Goal: Transaction & Acquisition: Purchase product/service

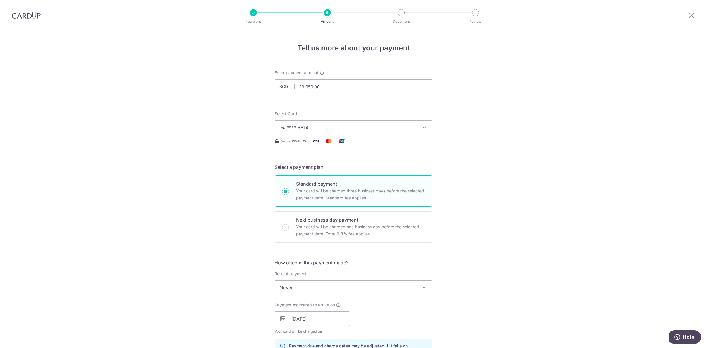
scroll to position [235, 0]
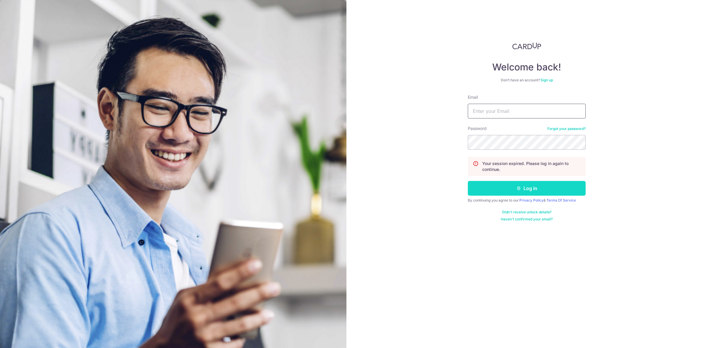
type input "xaviertang86@gmail.com"
click at [543, 191] on button "Log in" at bounding box center [527, 188] width 118 height 15
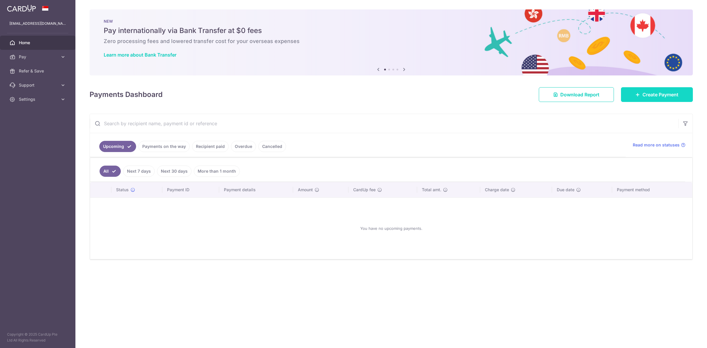
click at [649, 96] on span "Create Payment" at bounding box center [661, 94] width 36 height 7
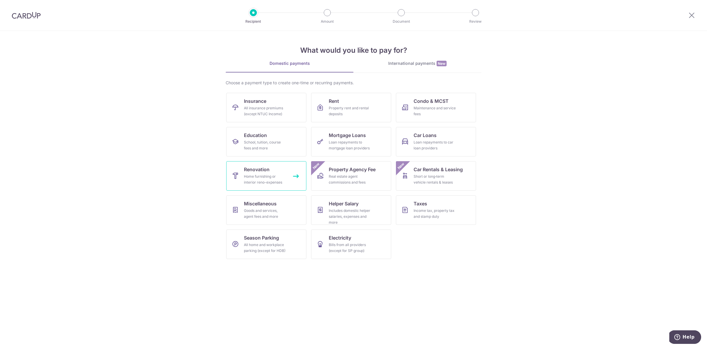
click at [263, 170] on span "Renovation" at bounding box center [257, 169] width 26 height 7
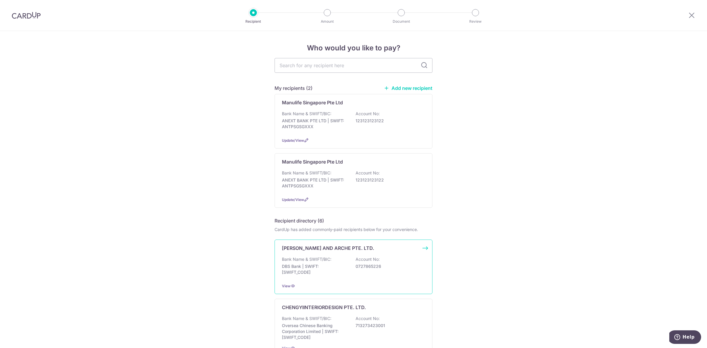
click at [337, 271] on p "DBS Bank | SWIFT: DBSSSGSGXXX" at bounding box center [315, 269] width 66 height 12
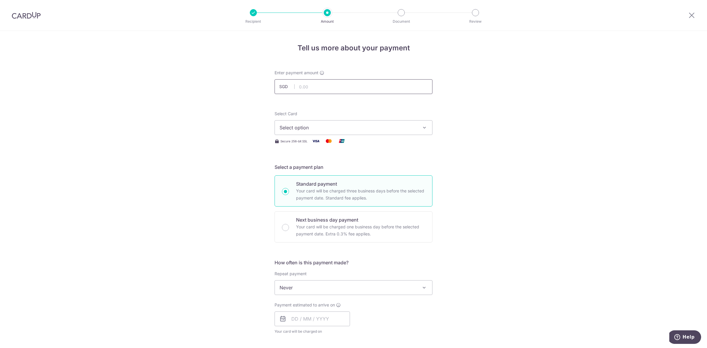
click at [331, 88] on input "text" at bounding box center [354, 86] width 158 height 15
click at [324, 85] on input "text" at bounding box center [354, 86] width 158 height 15
type input "29,050.00"
click at [519, 155] on div "Tell us more about your payment Enter payment amount SGD 29,050.00 29050.00 Sel…" at bounding box center [353, 317] width 707 height 573
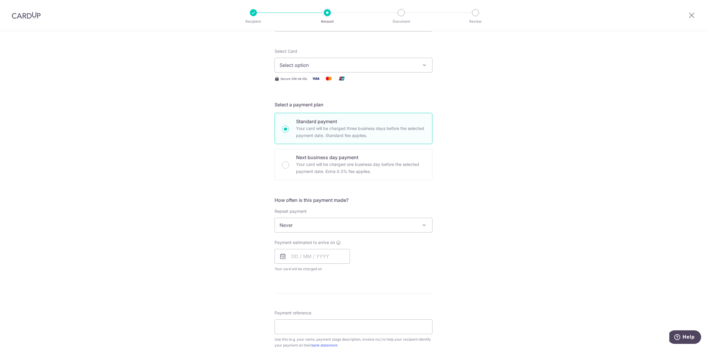
scroll to position [65, 0]
click at [352, 64] on span "Select option" at bounding box center [348, 62] width 137 height 7
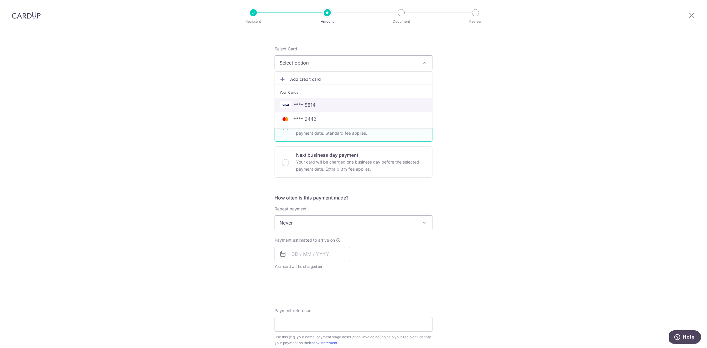
click at [324, 106] on span "**** 5814" at bounding box center [354, 104] width 148 height 7
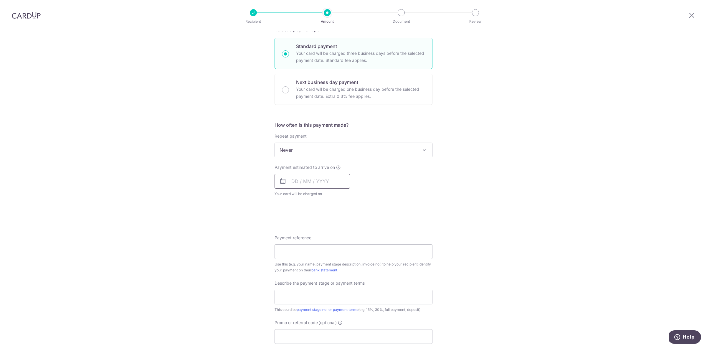
scroll to position [138, 0]
click at [313, 183] on input "text" at bounding box center [312, 180] width 75 height 15
click at [344, 243] on link "19" at bounding box center [345, 245] width 9 height 9
type input "19/09/2025"
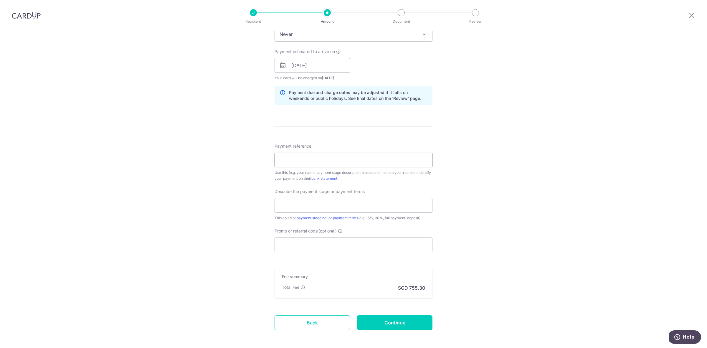
scroll to position [260, 0]
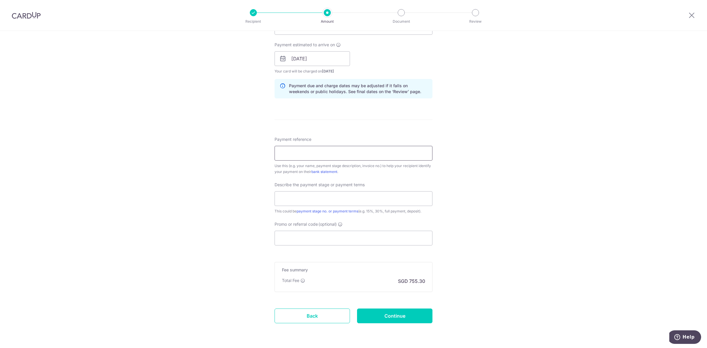
click at [326, 151] on input "Payment reference" at bounding box center [354, 153] width 158 height 15
click at [323, 154] on input "Payment reference" at bounding box center [354, 153] width 158 height 15
click at [314, 149] on input "30% downpayment" at bounding box center [354, 153] width 158 height 15
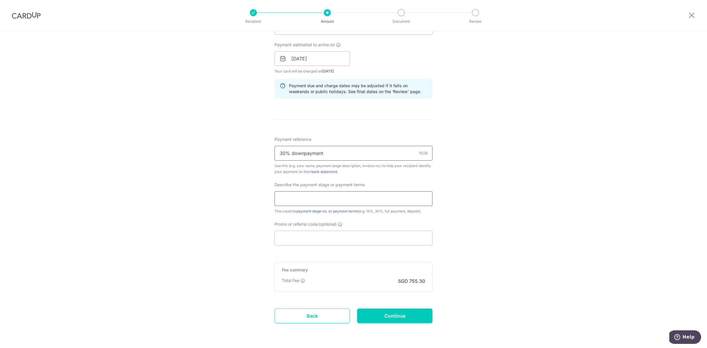
type input "30% downpayment"
click at [310, 192] on input "text" at bounding box center [354, 198] width 158 height 15
paste input "30% downpayment"
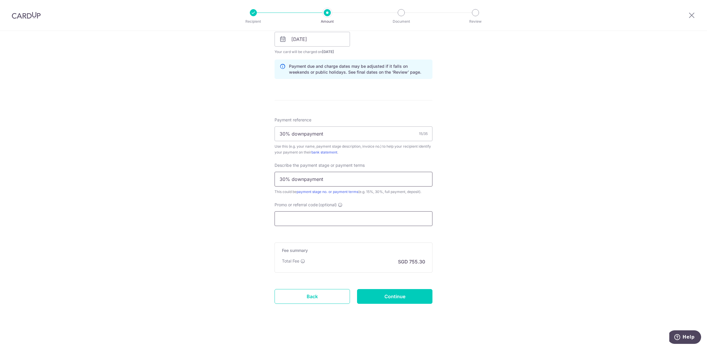
type input "30% downpayment"
click at [332, 225] on input "Promo or referral code (optional)" at bounding box center [354, 218] width 158 height 15
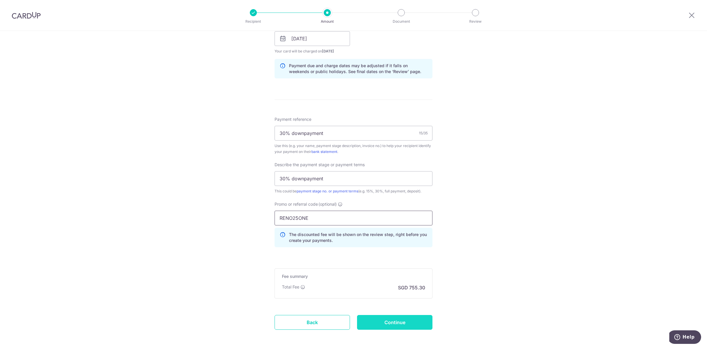
type input "RENO25ONE"
click at [422, 325] on input "Continue" at bounding box center [394, 322] width 75 height 15
type input "Create Schedule"
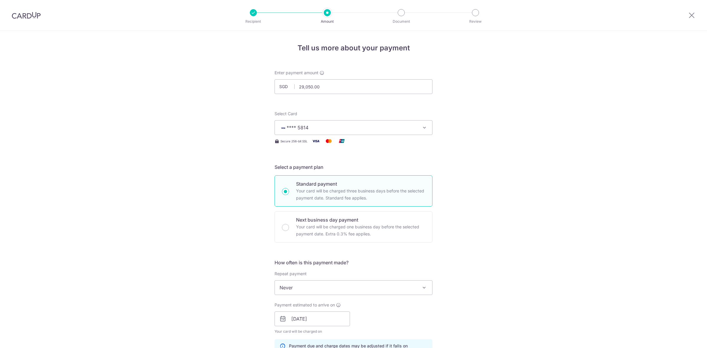
scroll to position [315, 0]
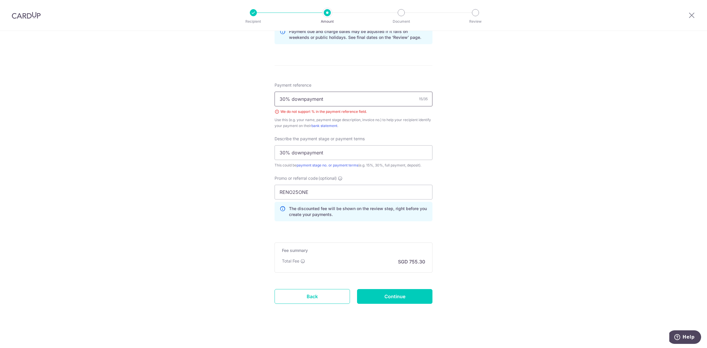
click at [292, 99] on input "30% downpayment" at bounding box center [354, 99] width 158 height 15
type input "REFERENCE"
click at [395, 292] on input "Continue" at bounding box center [394, 296] width 75 height 15
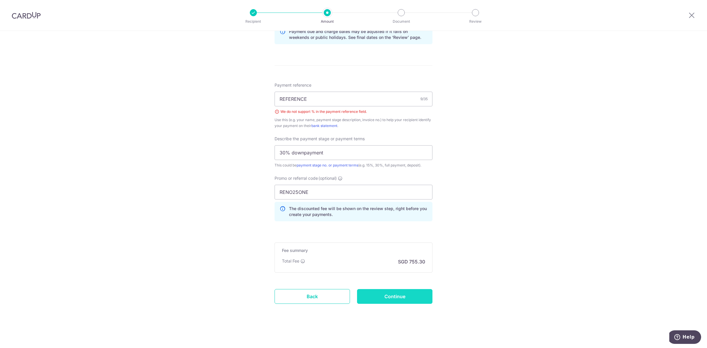
type input "Create Schedule"
